Goal: Information Seeking & Learning: Learn about a topic

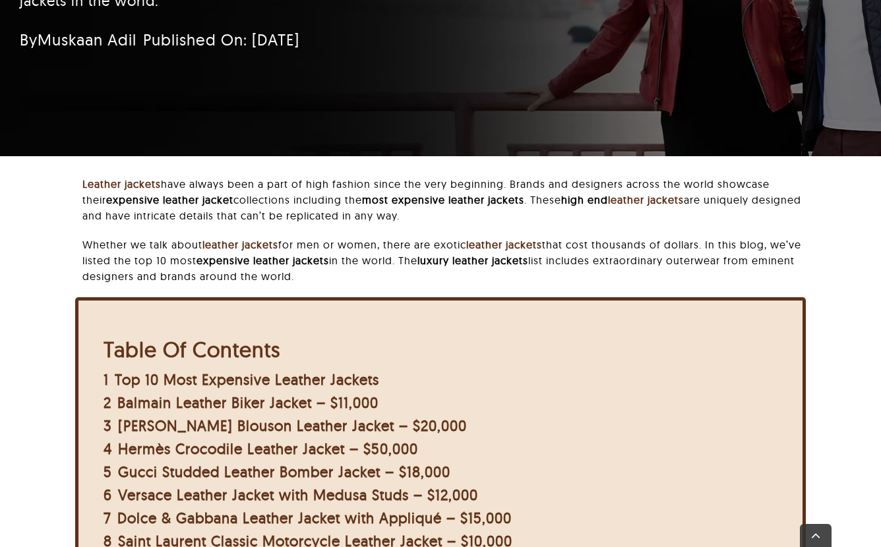
scroll to position [257, 0]
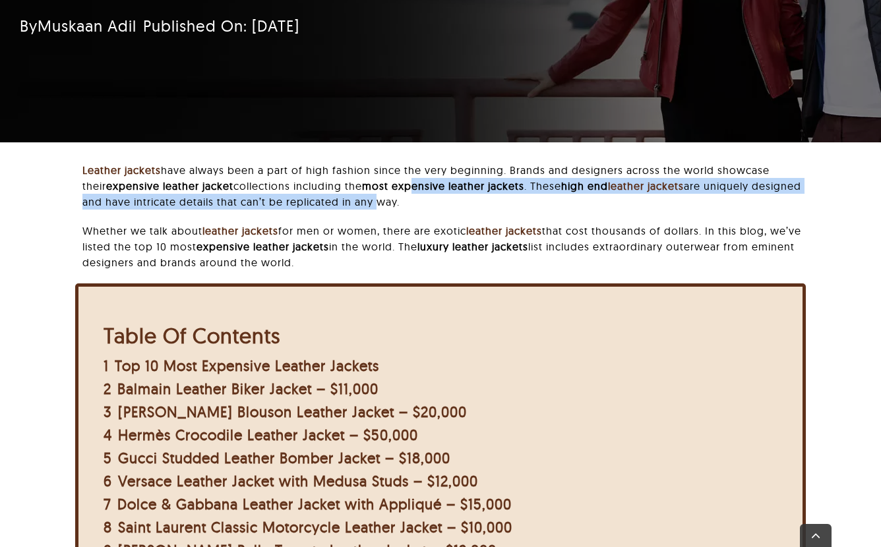
drag, startPoint x: 431, startPoint y: 177, endPoint x: 431, endPoint y: 198, distance: 21.1
click at [431, 198] on p "Leather jackets have always been a part of high fashion since the very beginnin…" at bounding box center [444, 185] width 724 height 47
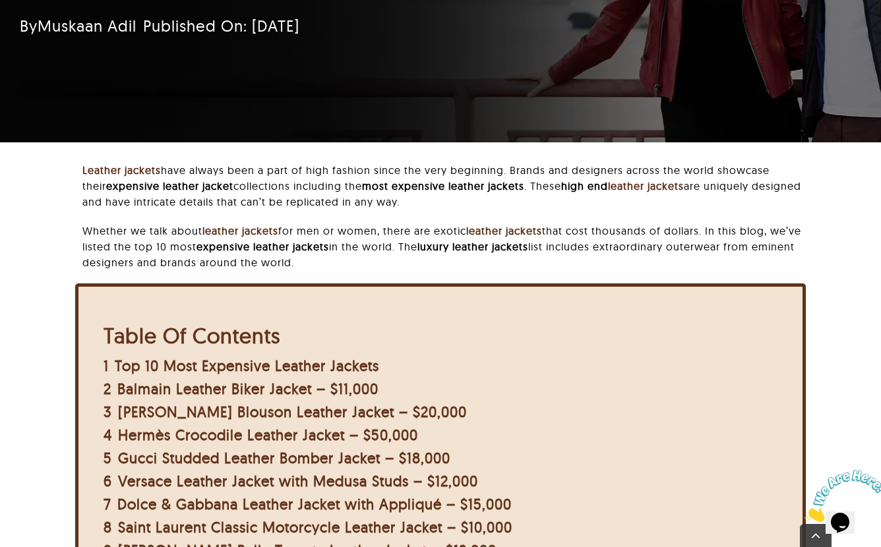
scroll to position [0, 0]
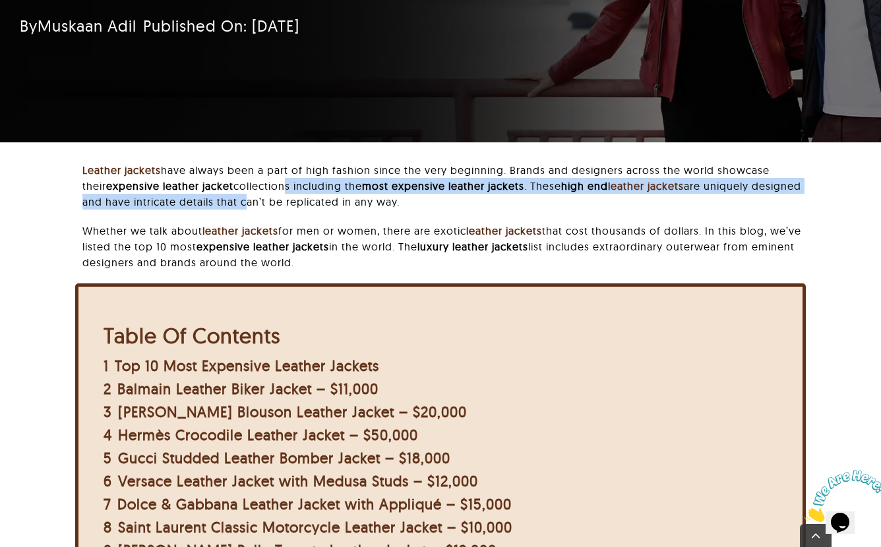
drag, startPoint x: 289, startPoint y: 179, endPoint x: 301, endPoint y: 195, distance: 20.2
click at [301, 195] on p "Leather jackets have always been a part of high fashion since the very beginnin…" at bounding box center [444, 185] width 724 height 47
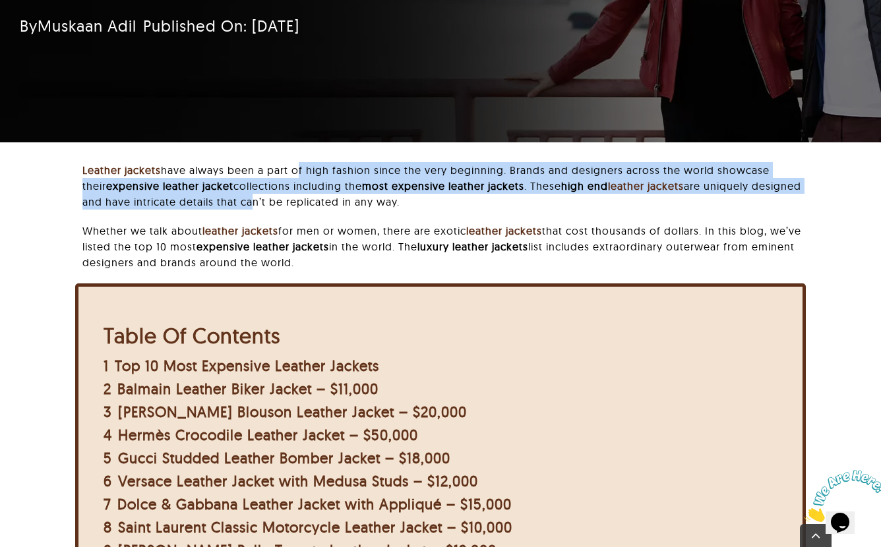
drag, startPoint x: 301, startPoint y: 168, endPoint x: 304, endPoint y: 193, distance: 25.2
click at [304, 193] on p "Leather jackets have always been a part of high fashion since the very beginnin…" at bounding box center [444, 185] width 724 height 47
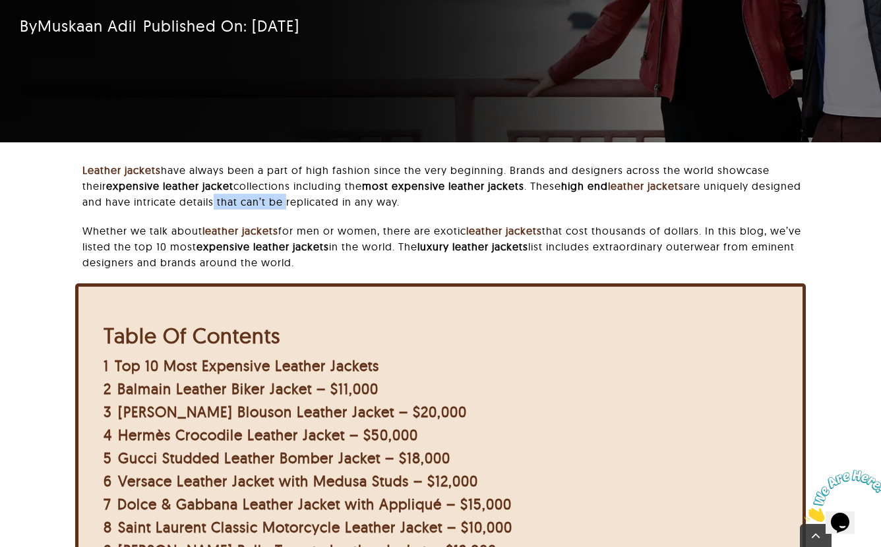
drag, startPoint x: 265, startPoint y: 196, endPoint x: 340, endPoint y: 192, distance: 74.6
click at [340, 194] on p "Leather jackets have always been a part of high fashion since the very beginnin…" at bounding box center [444, 185] width 724 height 47
click at [340, 192] on p "Leather jackets have always been a part of high fashion since the very beginnin…" at bounding box center [444, 185] width 724 height 47
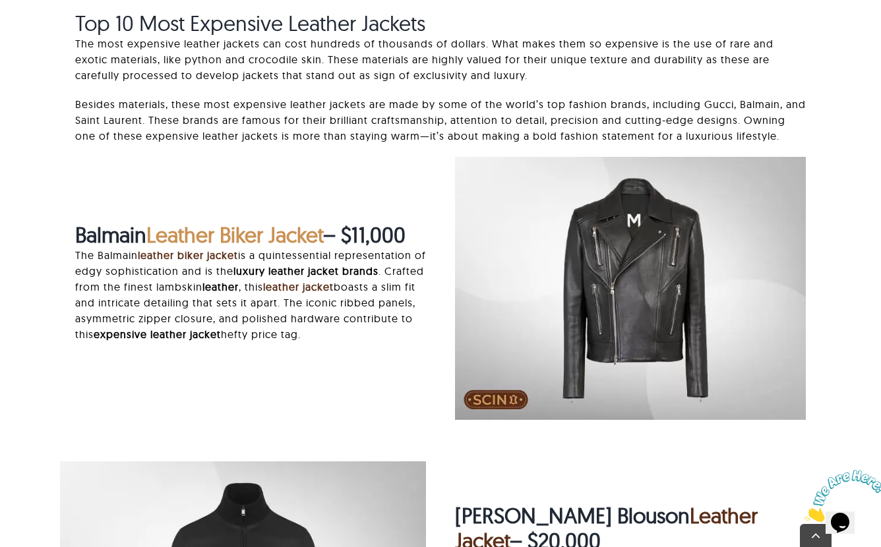
scroll to position [1341, 0]
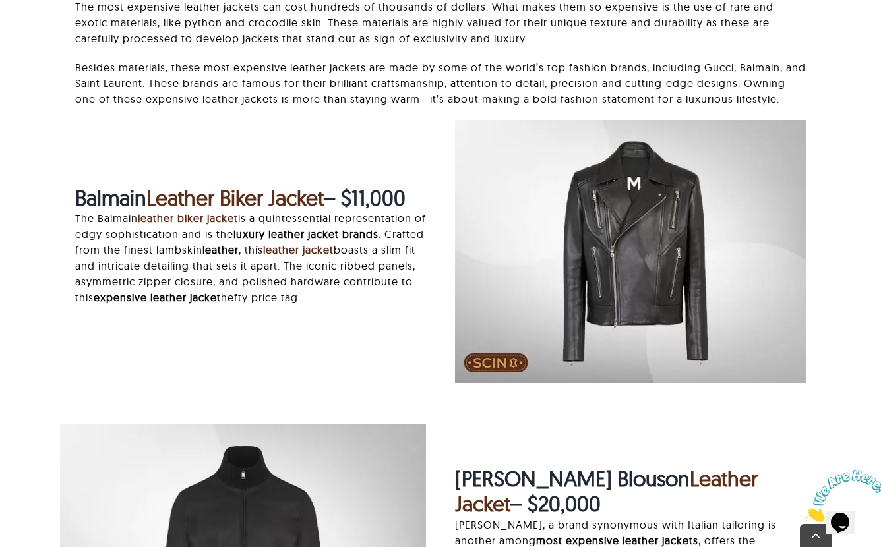
scroll to position [1369, 0]
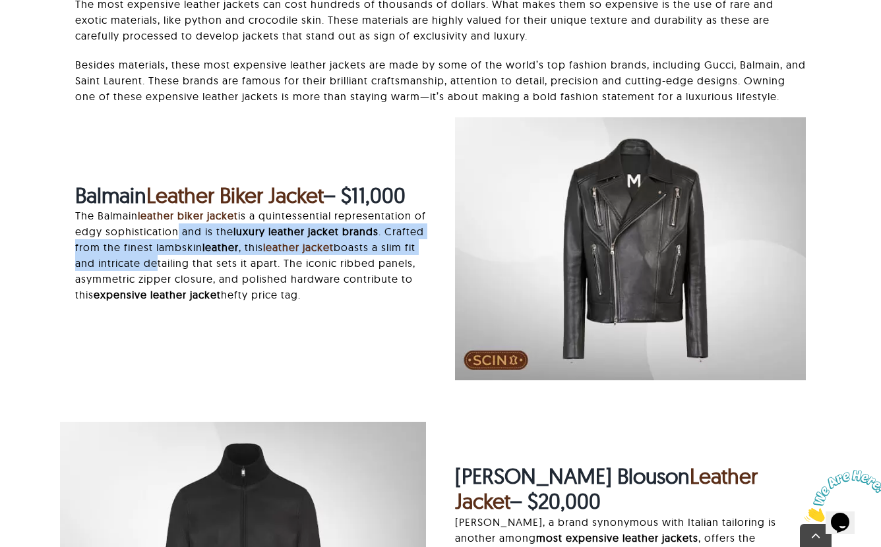
drag, startPoint x: 186, startPoint y: 243, endPoint x: 195, endPoint y: 270, distance: 29.2
click at [195, 270] on p "The Balmain leather biker jacket is a quintessential representation of edgy sop…" at bounding box center [250, 255] width 351 height 95
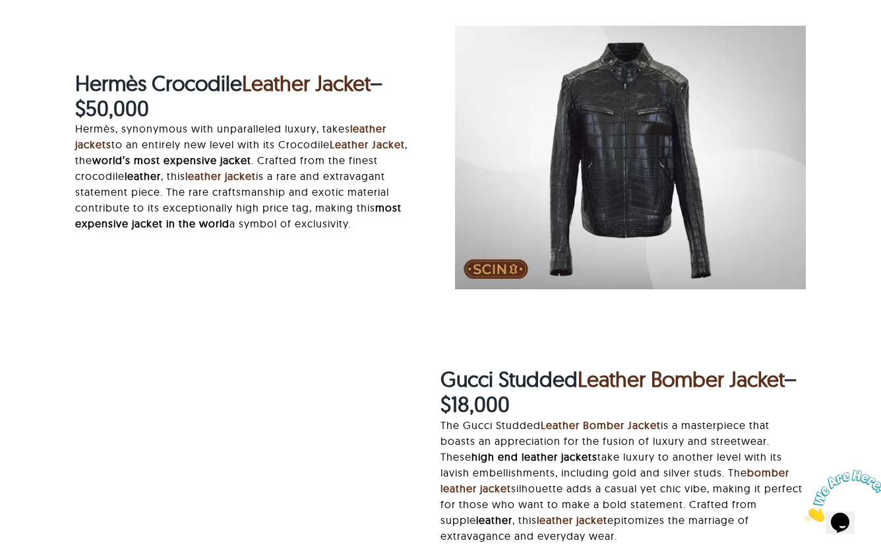
scroll to position [2056, 0]
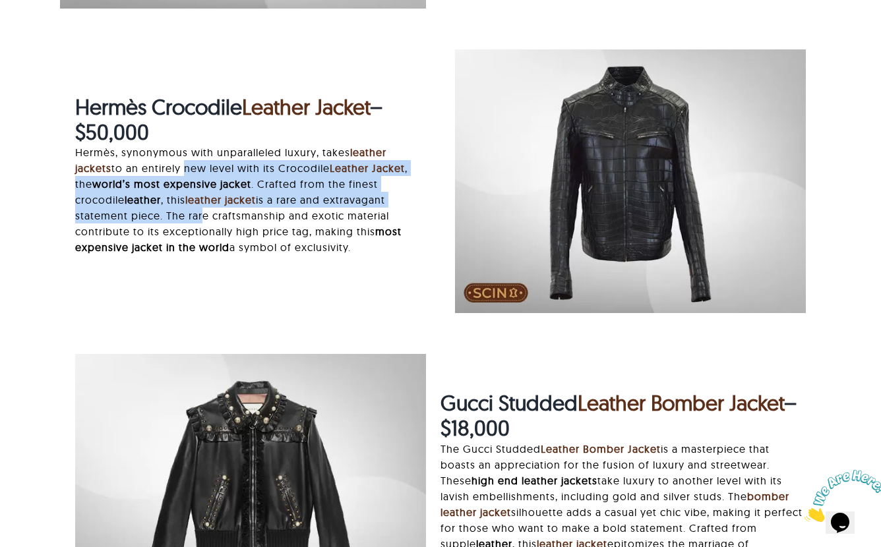
drag, startPoint x: 184, startPoint y: 164, endPoint x: 199, endPoint y: 212, distance: 50.9
click at [199, 212] on p "Hermès, synonymous with unparalleled luxury, takes leather jackets to an entire…" at bounding box center [250, 199] width 351 height 111
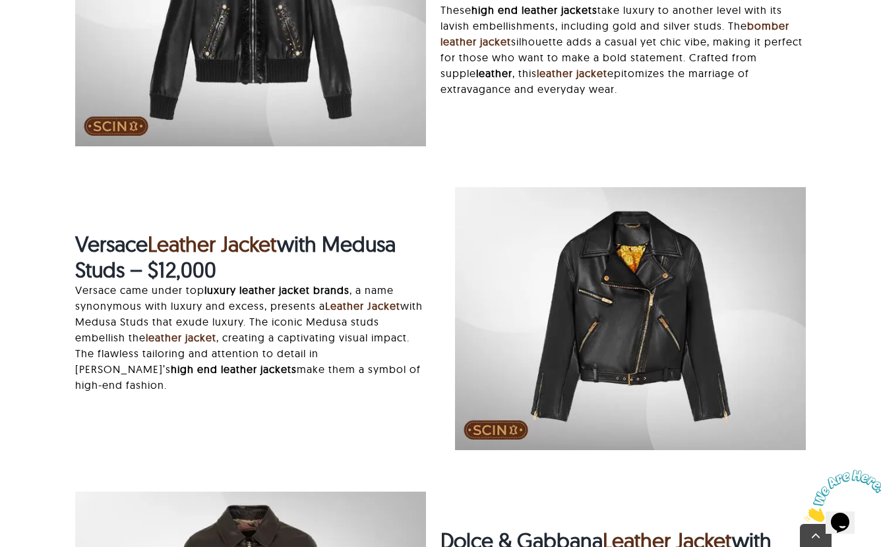
scroll to position [2644, 0]
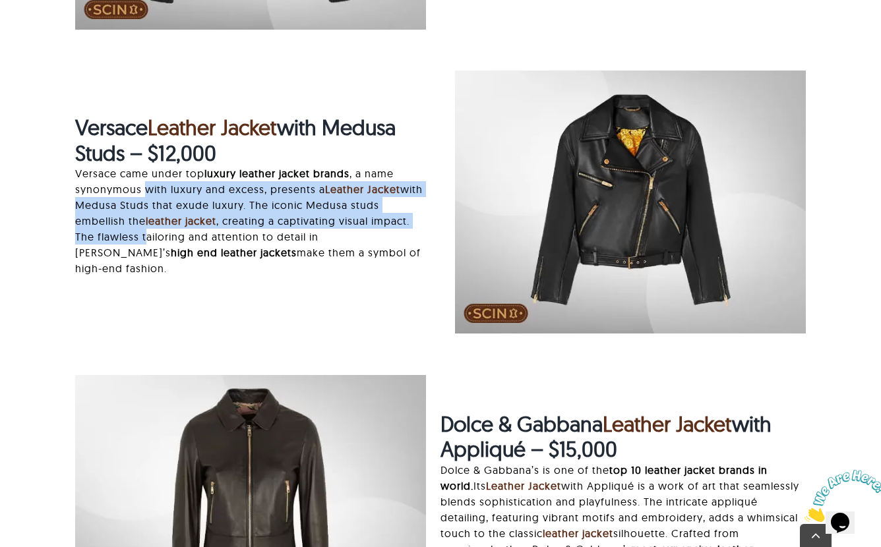
drag, startPoint x: 146, startPoint y: 180, endPoint x: 186, endPoint y: 231, distance: 64.8
click at [187, 231] on p "Versace came under top luxury leather jacket brands , a name synonymous with lu…" at bounding box center [250, 221] width 351 height 111
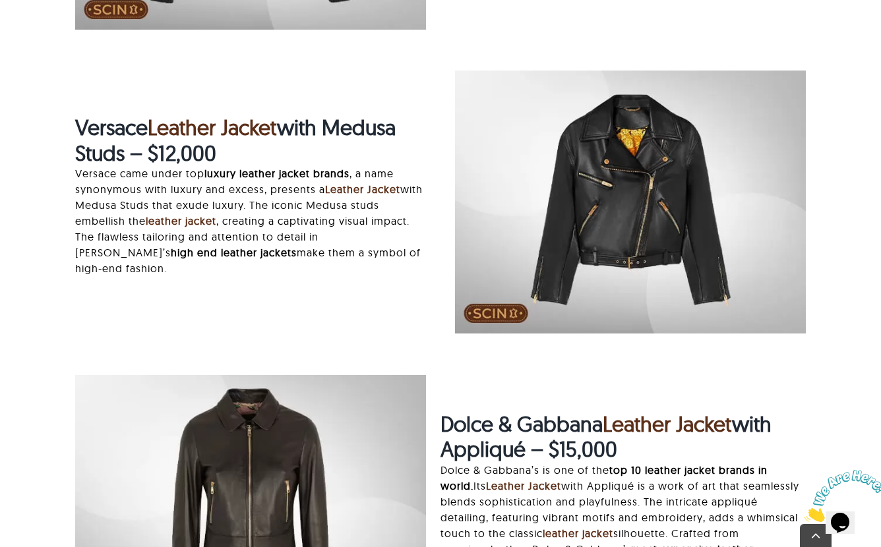
click at [268, 291] on div "Versace Leather Jacket with Medusa Studs – $12,000 Versace came under top luxur…" at bounding box center [440, 209] width 760 height 276
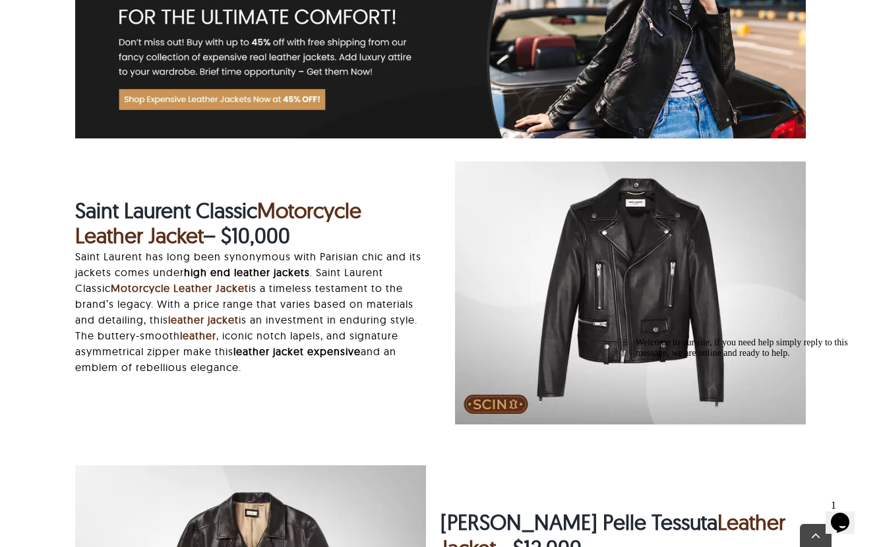
scroll to position [3435, 0]
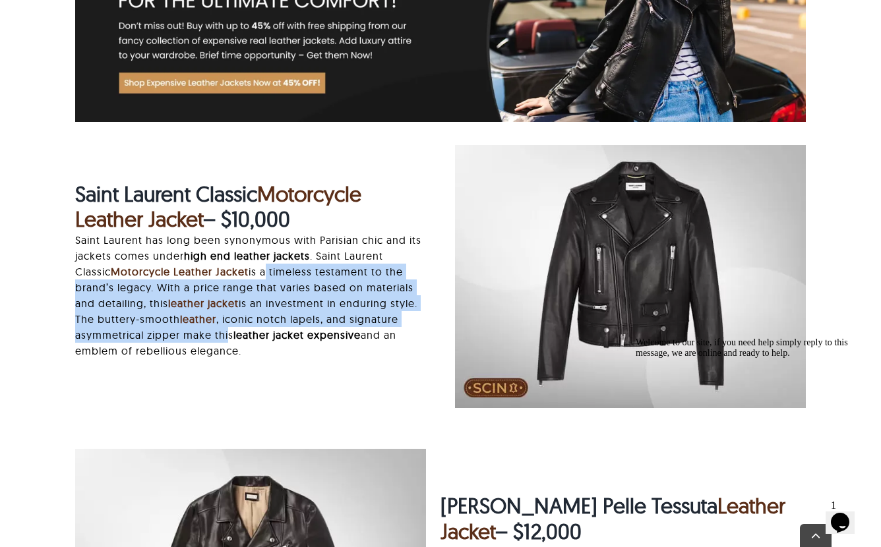
drag, startPoint x: 273, startPoint y: 266, endPoint x: 276, endPoint y: 323, distance: 56.2
click at [277, 324] on p "Saint Laurent has long been synonymous with Parisian chic and its jackets comes…" at bounding box center [250, 295] width 351 height 127
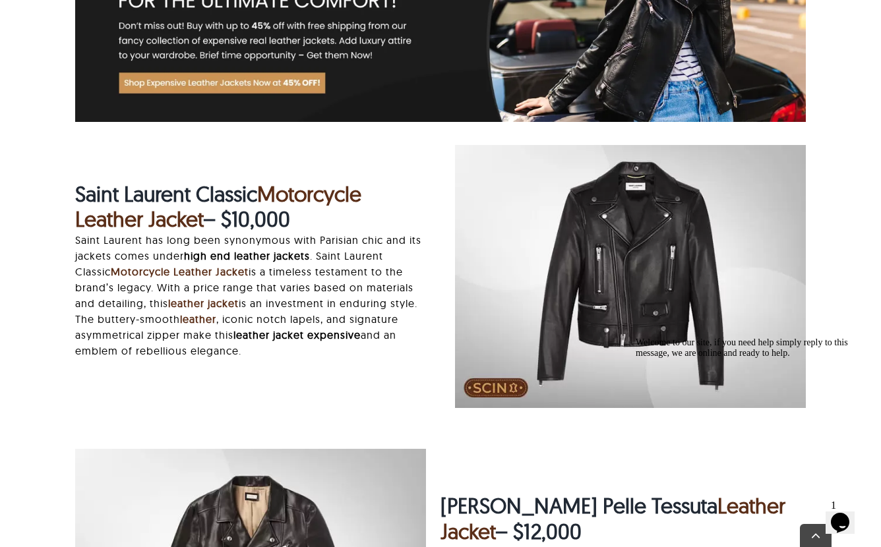
click at [276, 332] on p "Saint Laurent has long been synonymous with Parisian chic and its jackets comes…" at bounding box center [250, 295] width 351 height 127
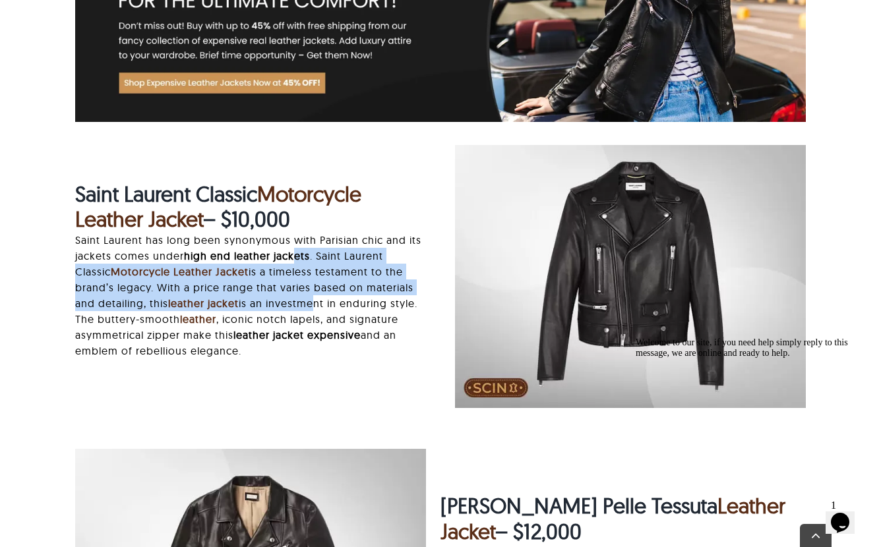
drag, startPoint x: 299, startPoint y: 259, endPoint x: 314, endPoint y: 295, distance: 39.7
click at [314, 295] on p "Saint Laurent has long been synonymous with Parisian chic and its jackets comes…" at bounding box center [250, 295] width 351 height 127
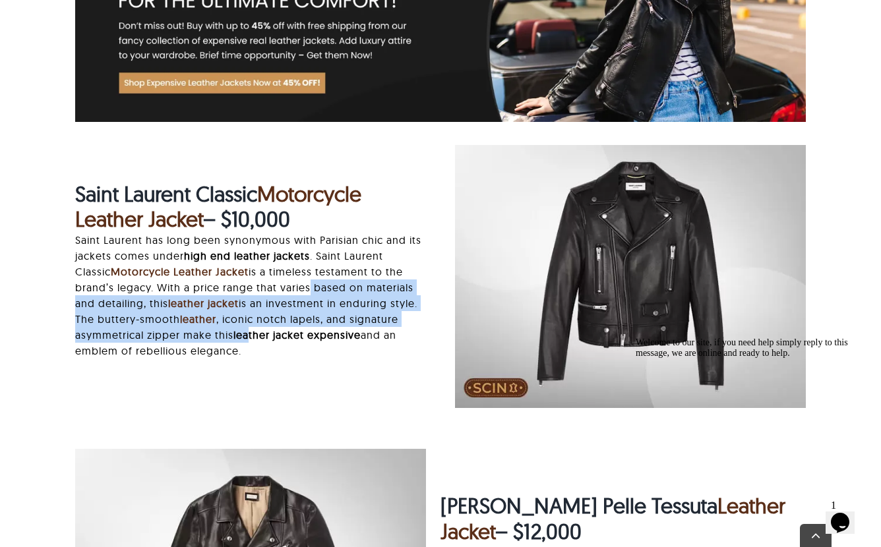
drag, startPoint x: 306, startPoint y: 293, endPoint x: 302, endPoint y: 340, distance: 47.0
click at [303, 340] on p "Saint Laurent has long been synonymous with Parisian chic and its jackets comes…" at bounding box center [250, 295] width 351 height 127
click at [305, 367] on div "Saint Laurent Classic Motorcycle Leather Jacket – $10,000 Saint Laurent has lon…" at bounding box center [250, 276] width 351 height 191
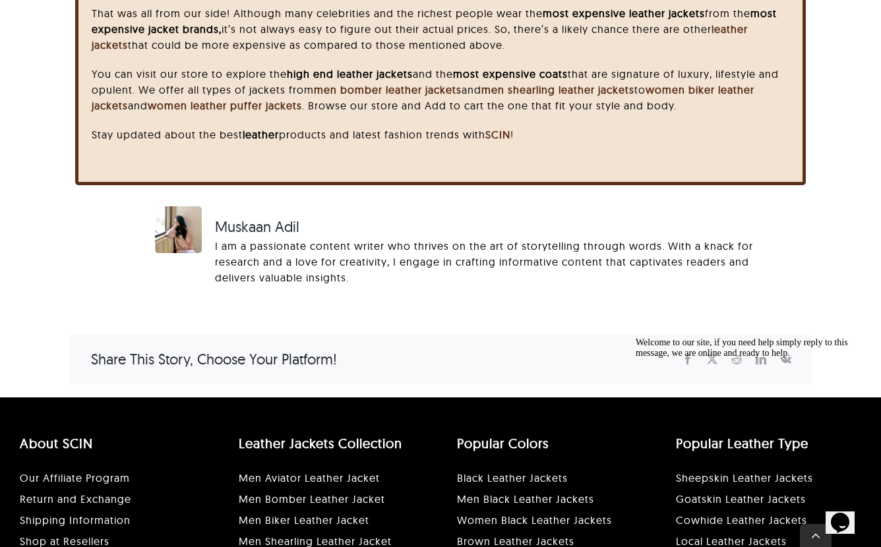
scroll to position [5127, 0]
